Goal: Task Accomplishment & Management: Use online tool/utility

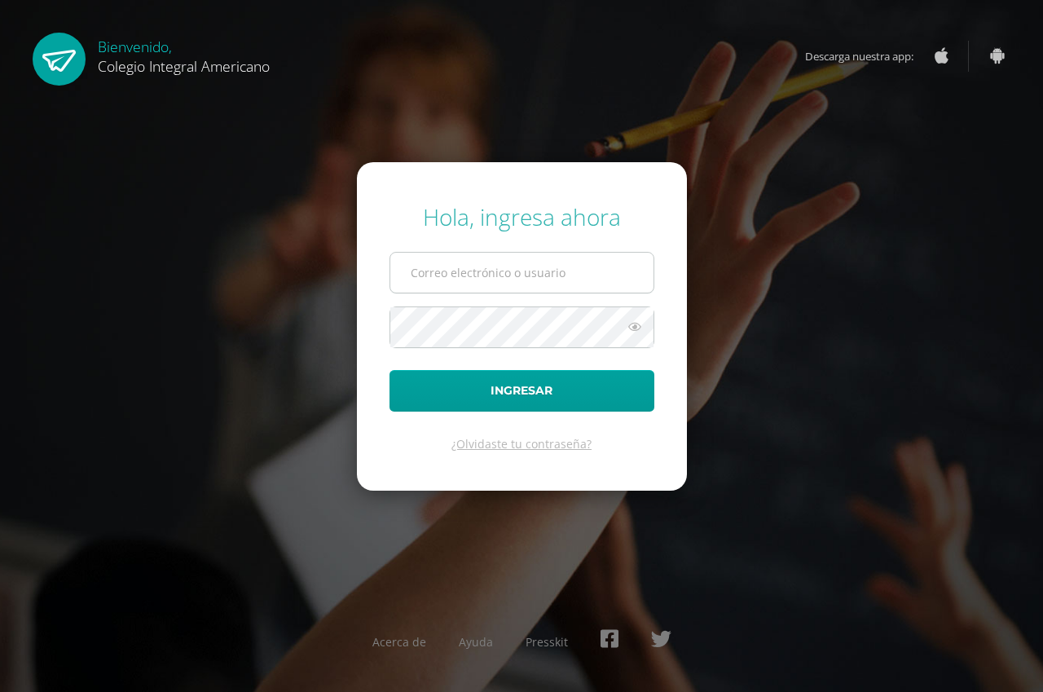
click at [465, 275] on input "text" at bounding box center [521, 273] width 263 height 40
type input "[EMAIL_ADDRESS][DOMAIN_NAME]"
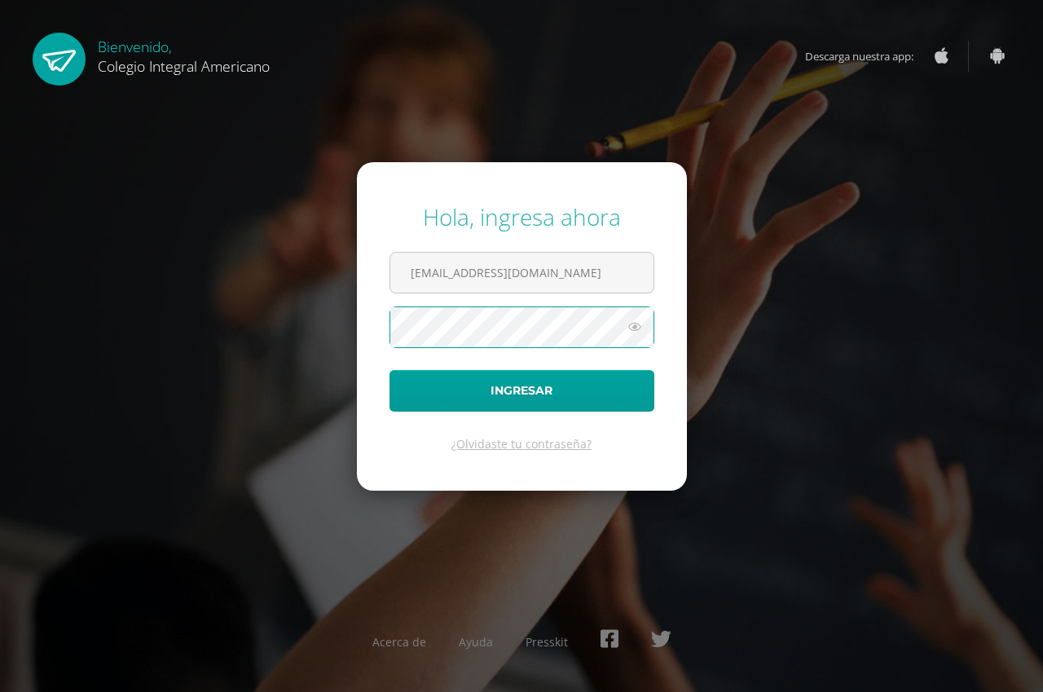
click at [631, 333] on icon at bounding box center [634, 327] width 21 height 20
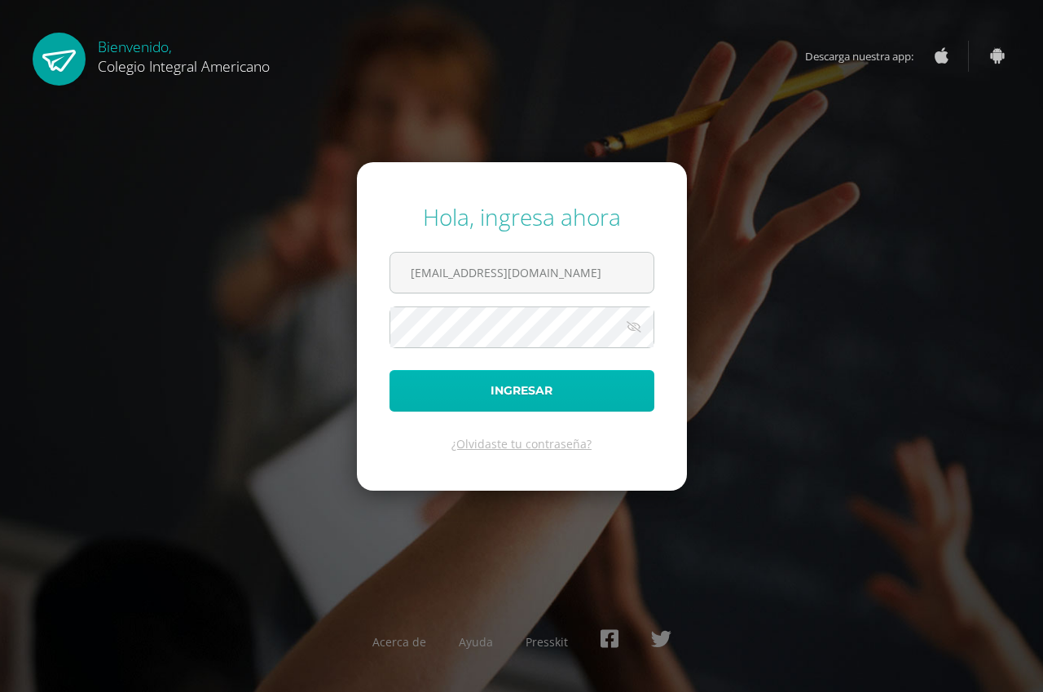
click at [575, 394] on button "Ingresar" at bounding box center [522, 391] width 265 height 42
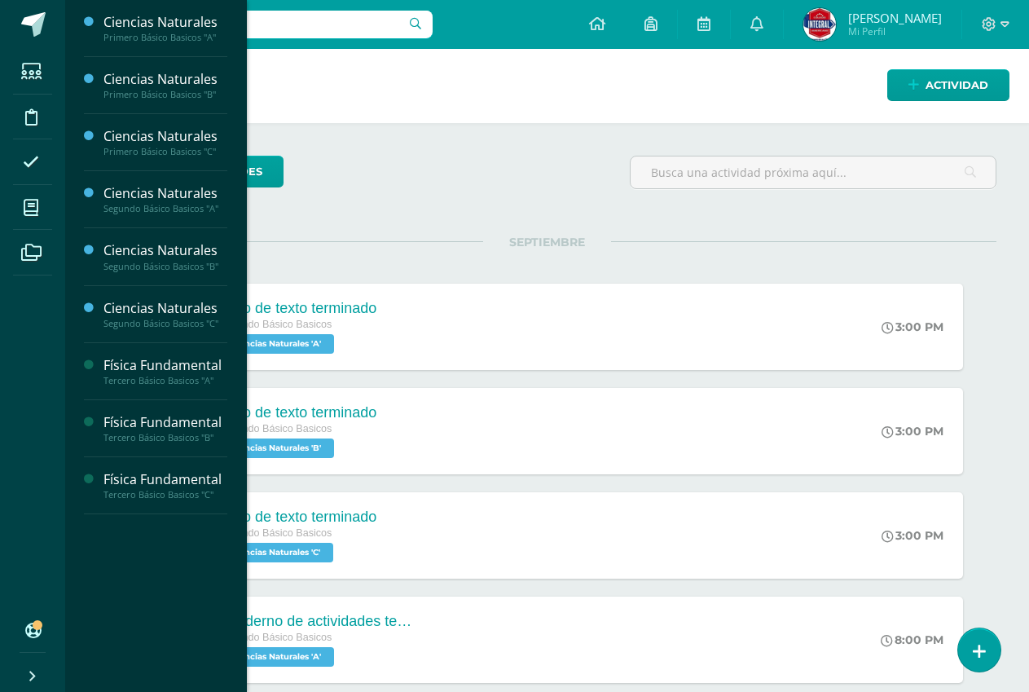
click at [53, 213] on li "Mis cursos" at bounding box center [32, 208] width 65 height 46
click at [196, 487] on link "Física Fundamental Tercero Básico Basicos "C"" at bounding box center [166, 485] width 124 height 30
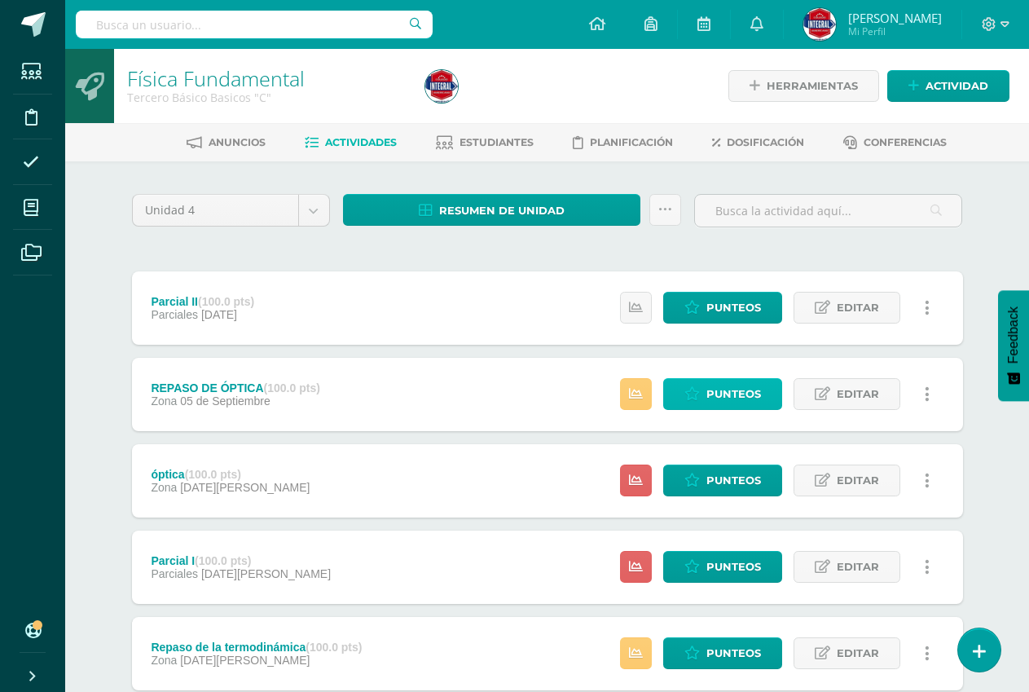
click at [712, 395] on span "Punteos" at bounding box center [734, 394] width 55 height 30
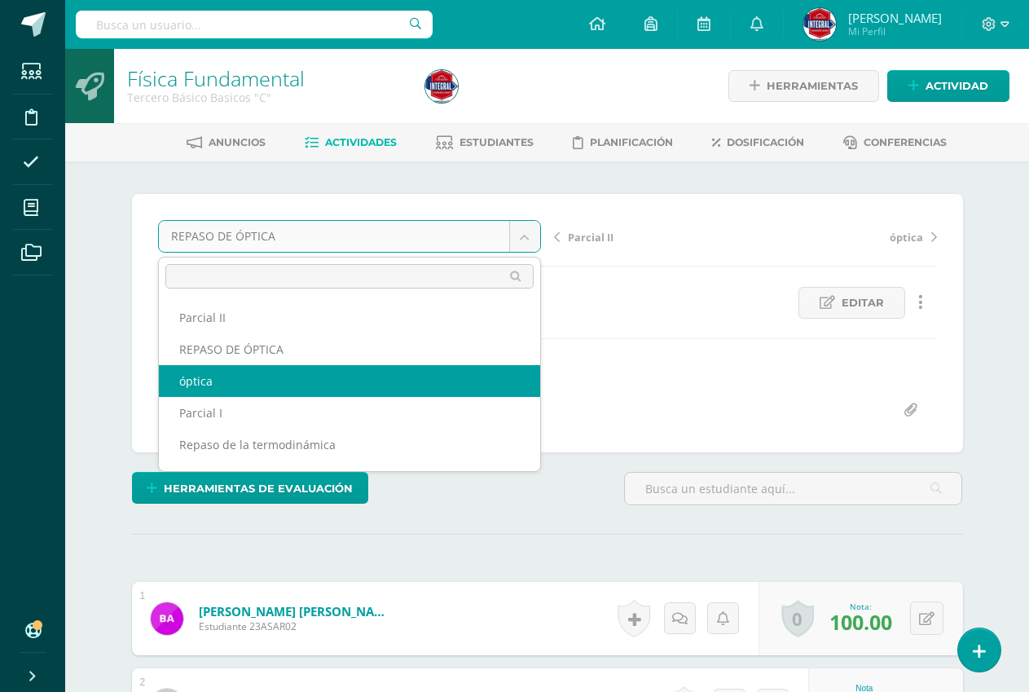
select select "/dashboard/teacher/grade-activity/191121/"
